Goal: Communication & Community: Share content

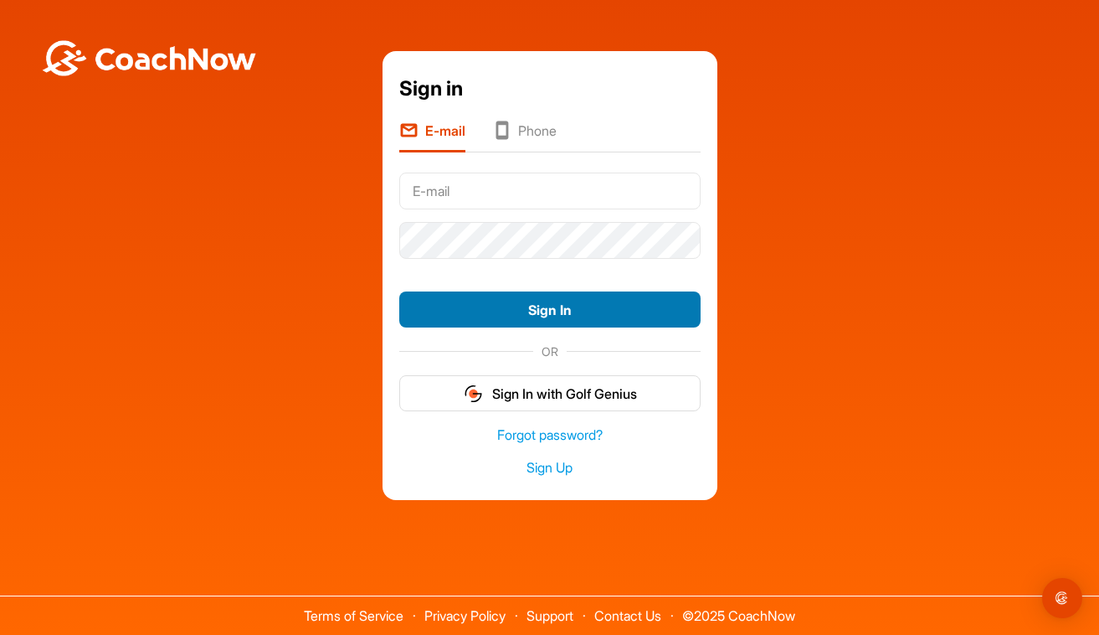
type input "[PERSON_NAME][EMAIL_ADDRESS][PERSON_NAME][DOMAIN_NAME]"
click at [548, 306] on button "Sign In" at bounding box center [549, 309] width 301 height 36
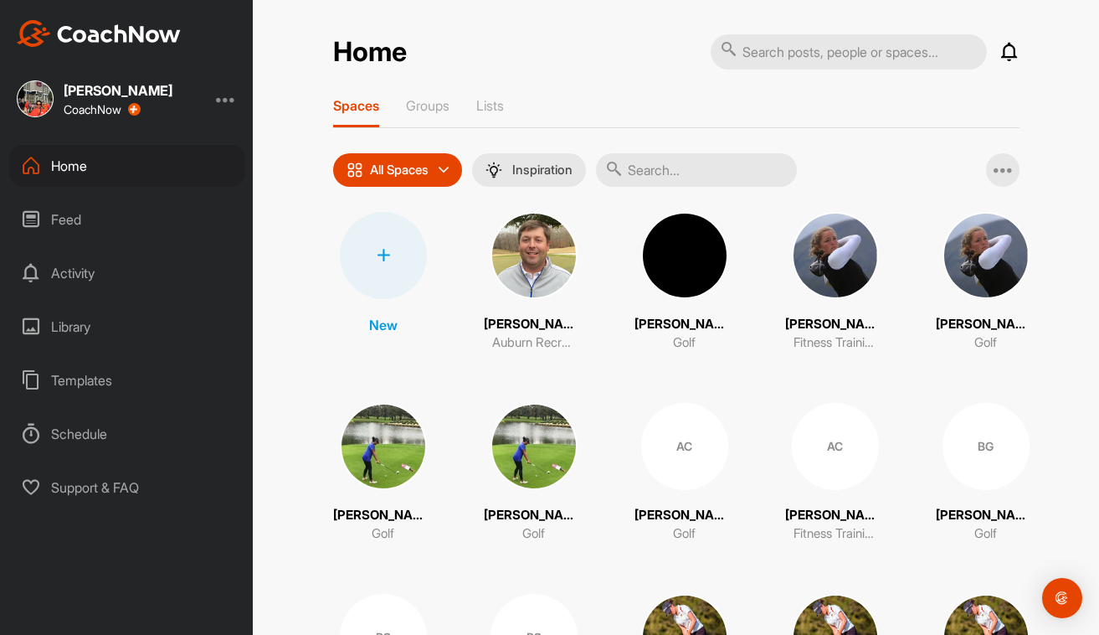
click at [682, 269] on img at bounding box center [684, 255] width 87 height 87
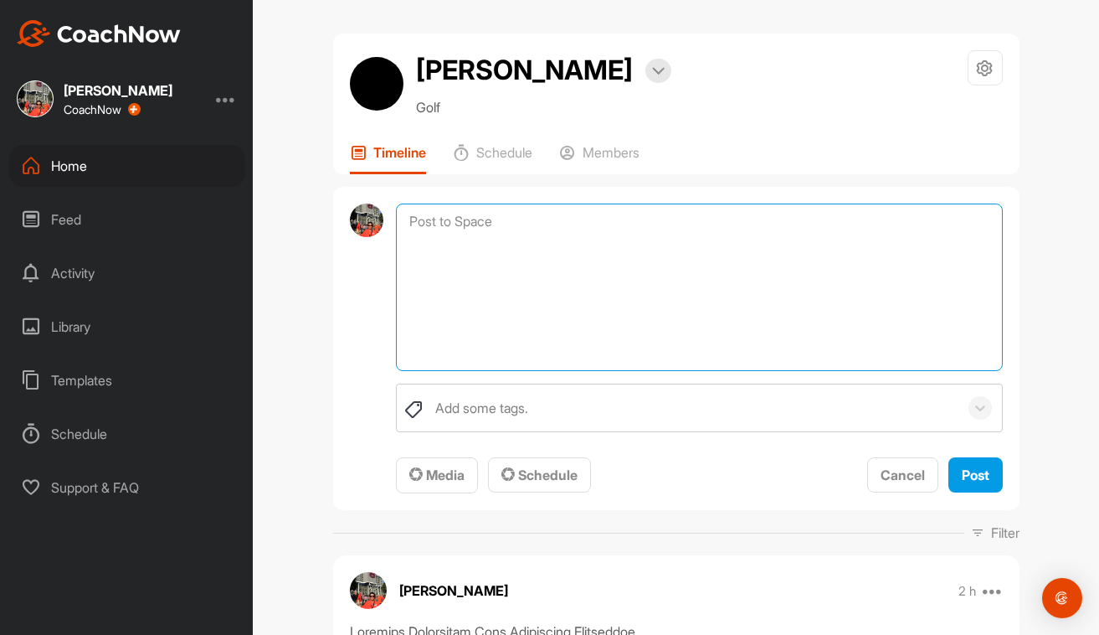
click at [536, 222] on textarea at bounding box center [699, 286] width 606 height 167
click at [580, 242] on textarea "Putting session: Step 1: Place a small marker 2' from your ball and see if y" at bounding box center [699, 286] width 606 height 167
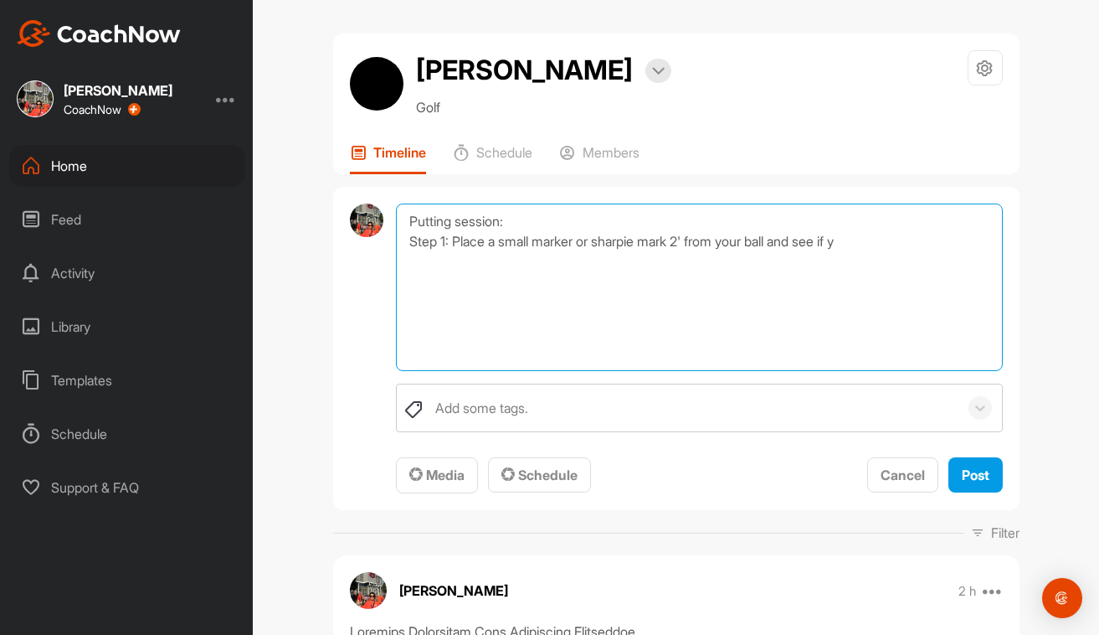
click at [866, 247] on textarea "Putting session: Step 1: Place a small marker or sharpie mark 2' from your ball…" at bounding box center [699, 286] width 606 height 167
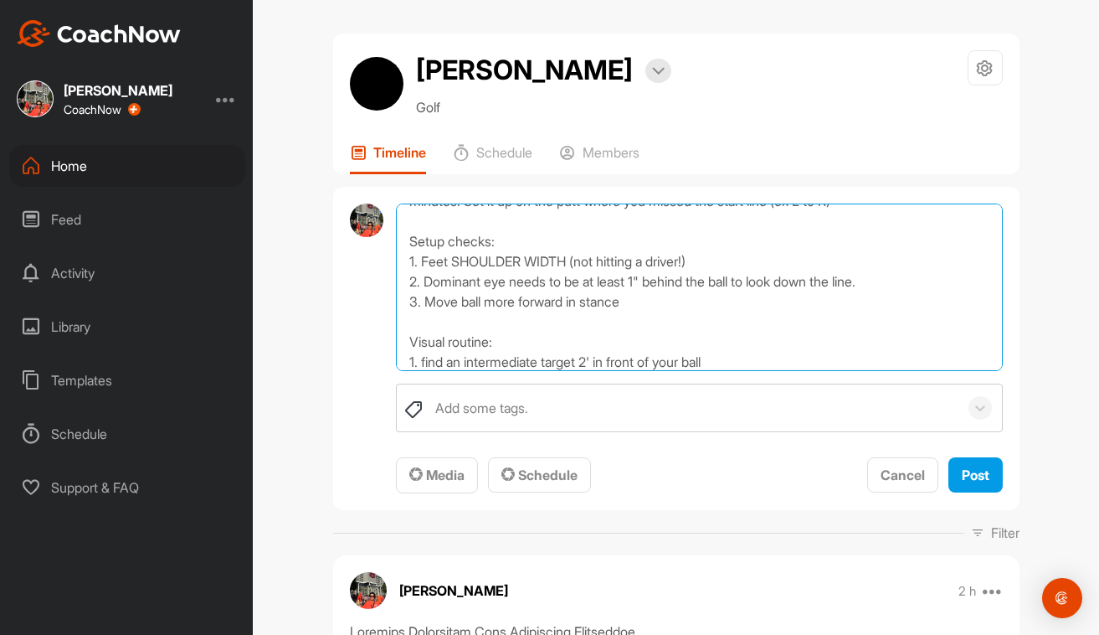
scroll to position [181, 0]
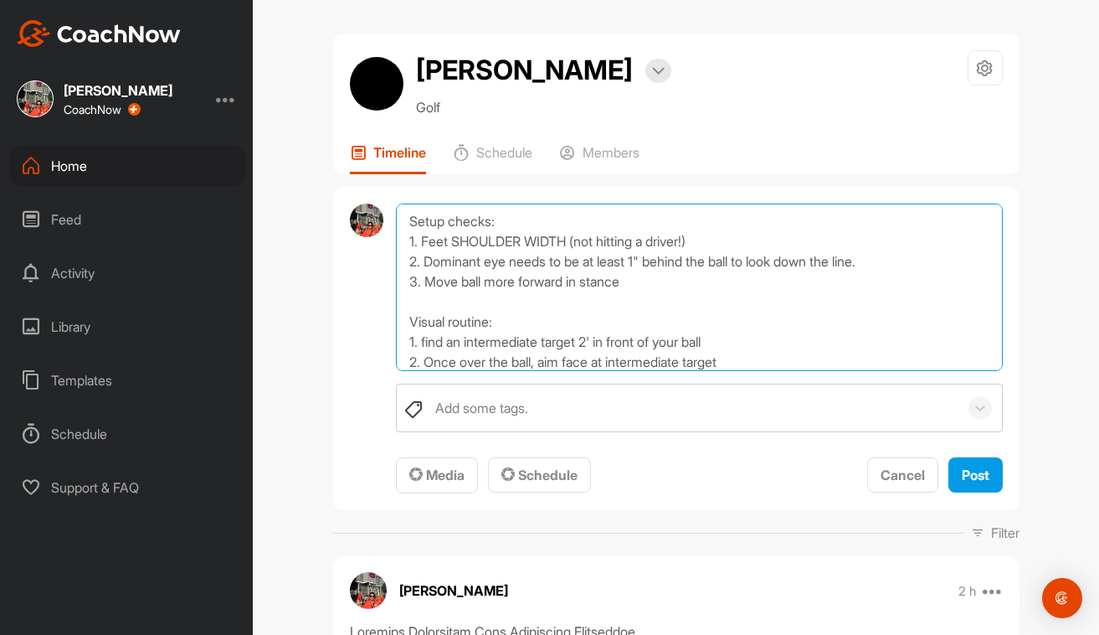
click at [538, 362] on textarea "Putting session: Step 1: Place a small marker or sharpie mark 2' from your ball…" at bounding box center [699, 286] width 606 height 167
click at [623, 360] on textarea "Putting session: Step 1: Place a small marker or sharpie mark 2' from your ball…" at bounding box center [699, 286] width 606 height 167
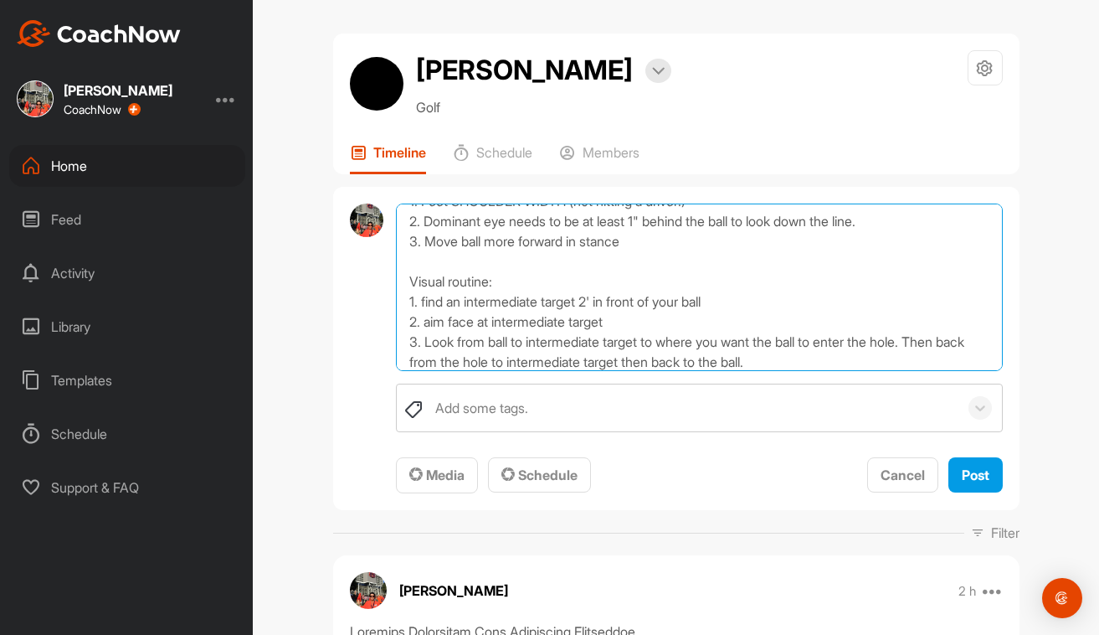
scroll to position [241, 0]
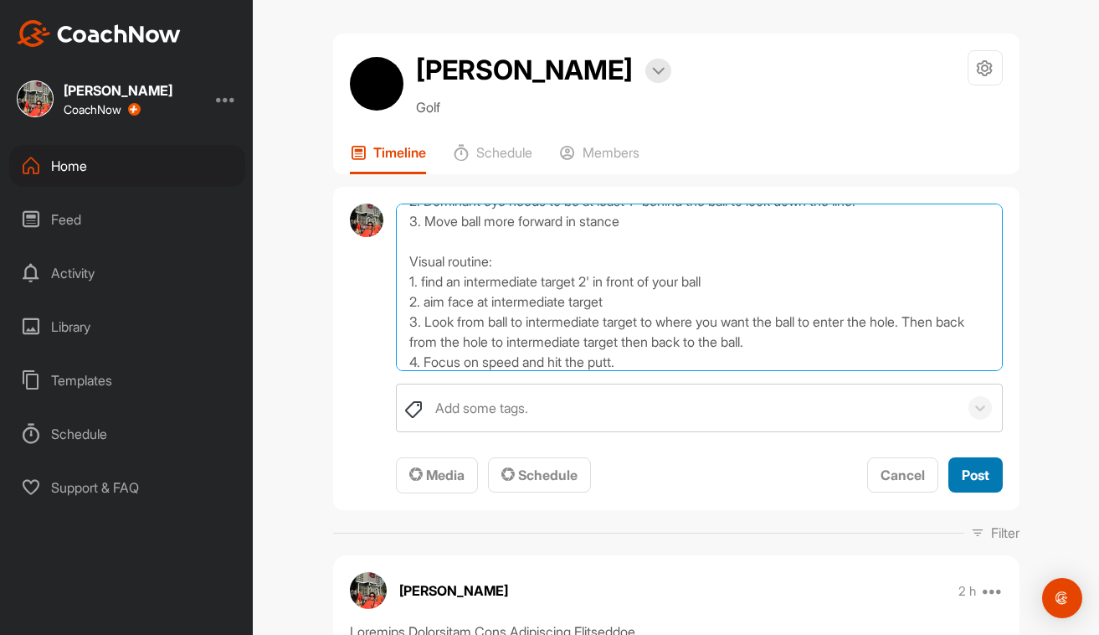
type textarea "Putting session: Step 1: Place a small marker or sharpie mark 2' from your ball…"
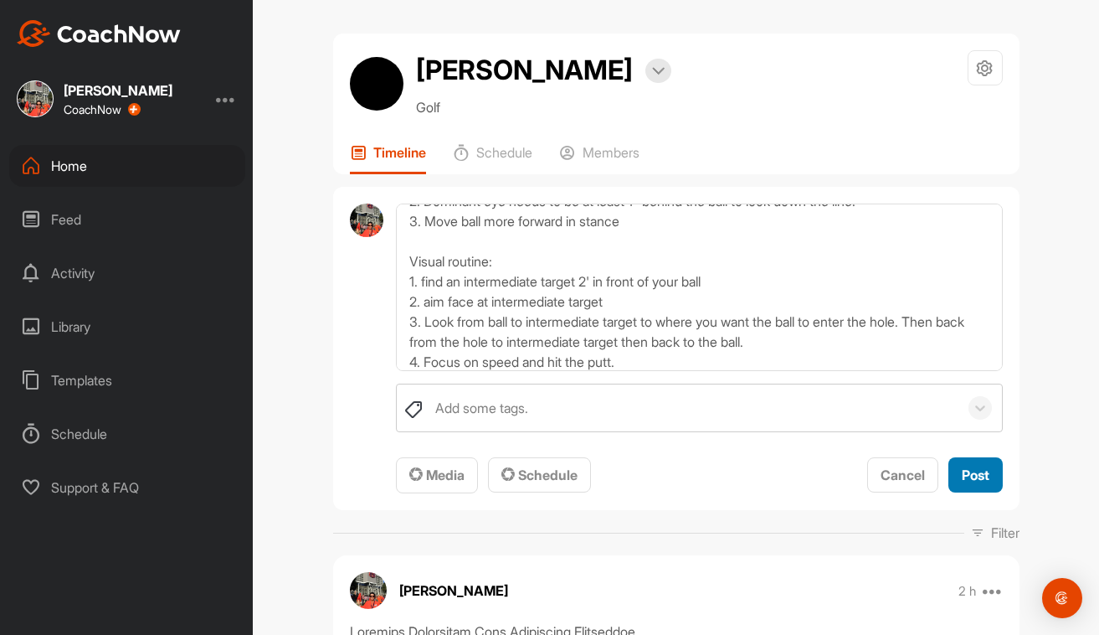
click at [962, 480] on span "Post" at bounding box center [976, 474] width 28 height 17
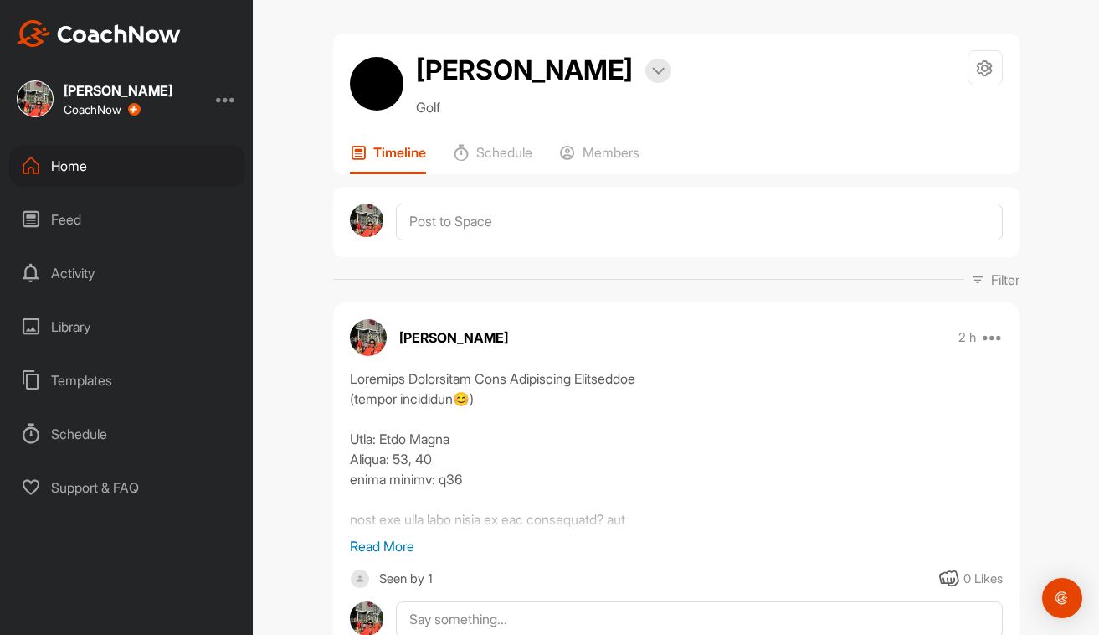
scroll to position [0, 0]
